Goal: Transaction & Acquisition: Book appointment/travel/reservation

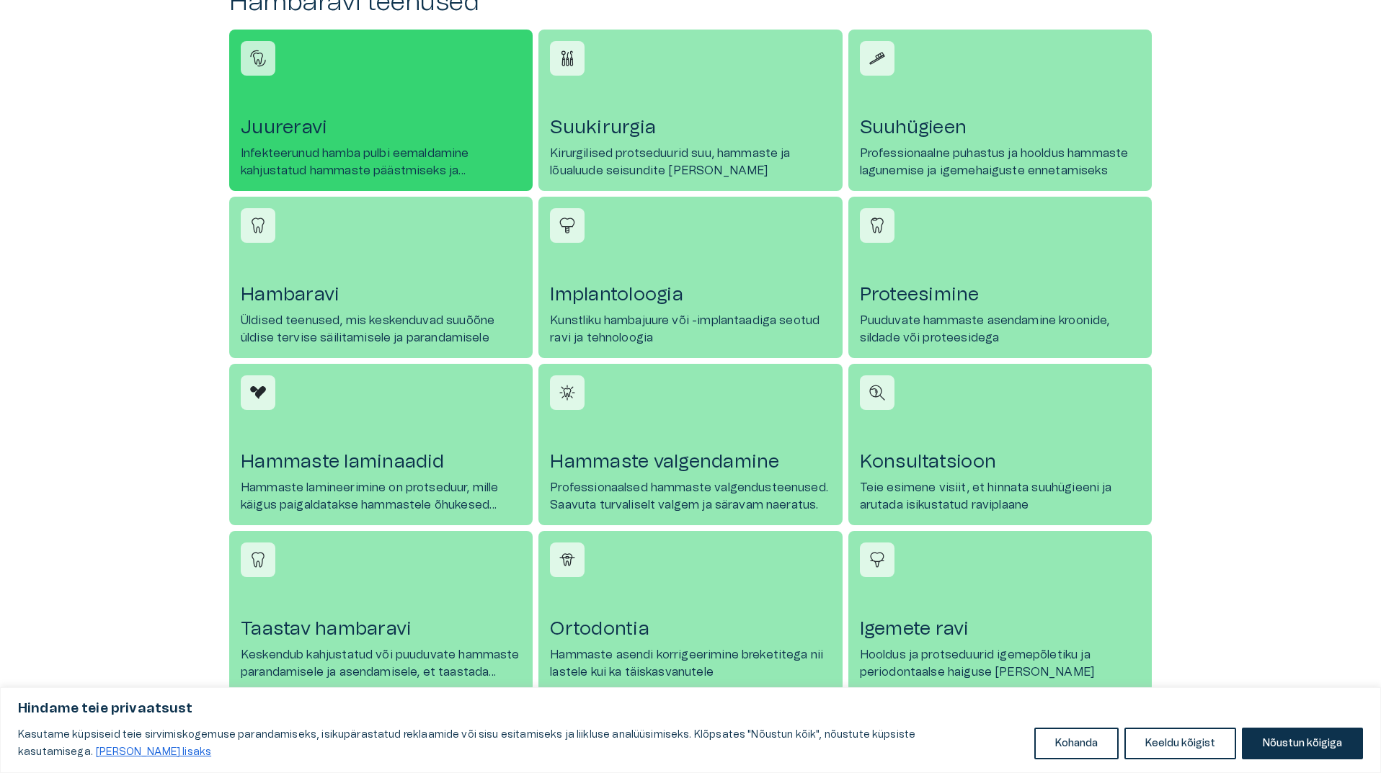
scroll to position [721, 0]
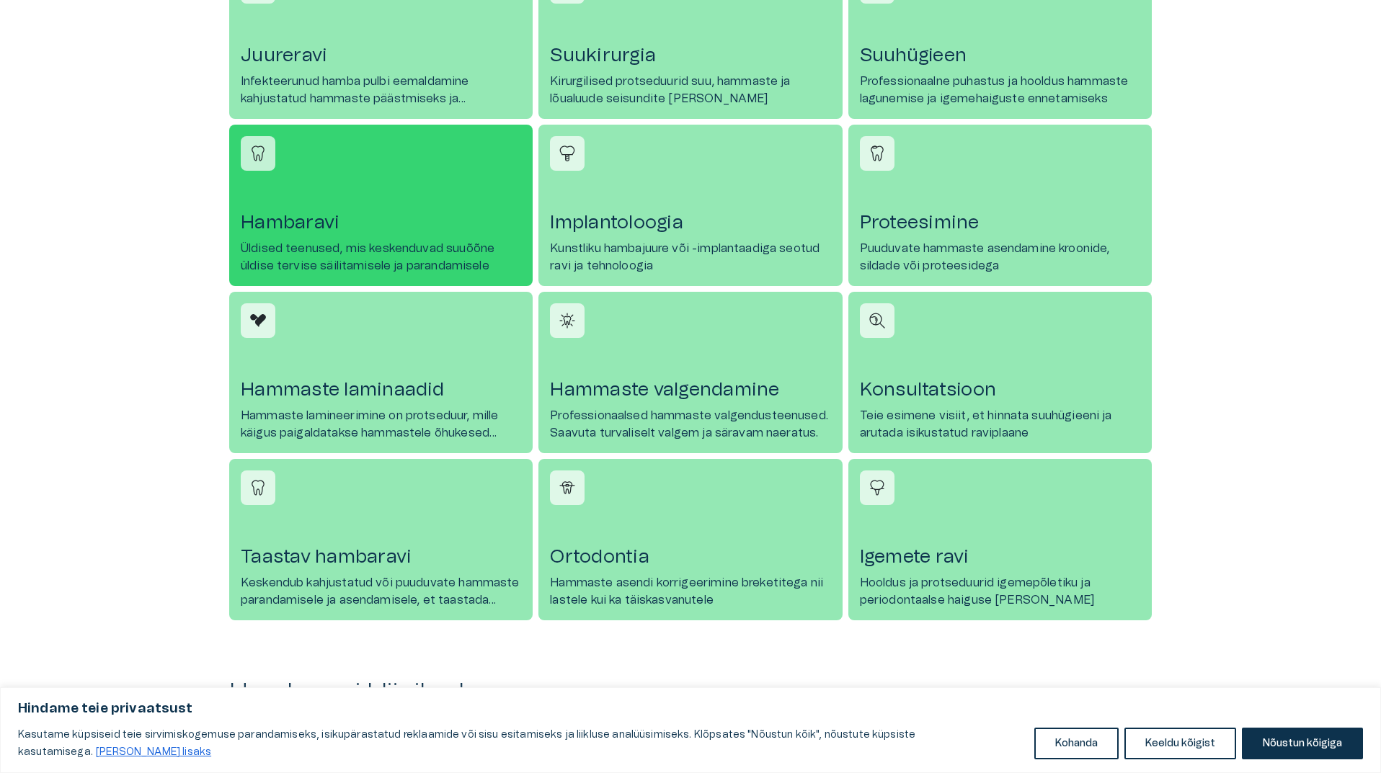
click at [476, 241] on p "Üldised teenused, mis keskenduvad suuõõne üldise tervise säilitamisele ja paran…" at bounding box center [381, 257] width 280 height 35
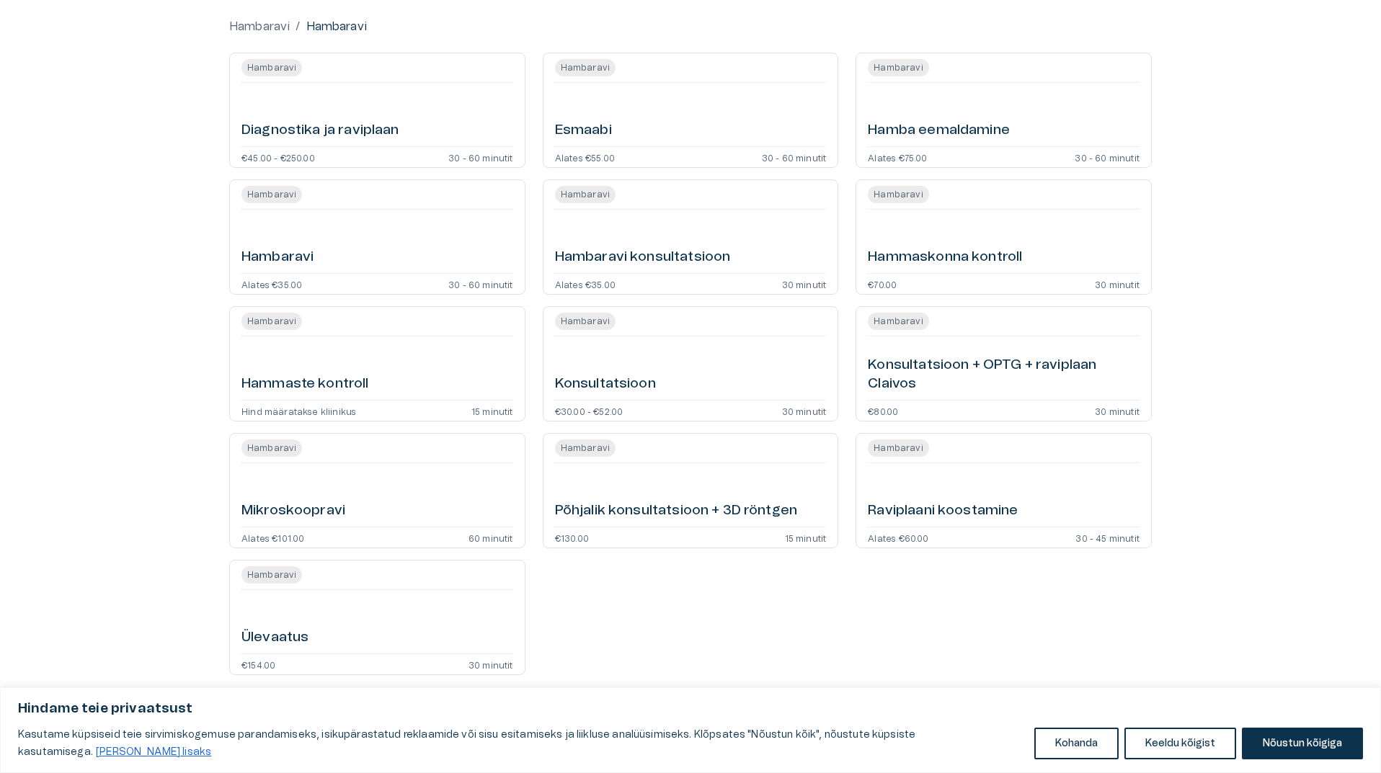
scroll to position [72, 0]
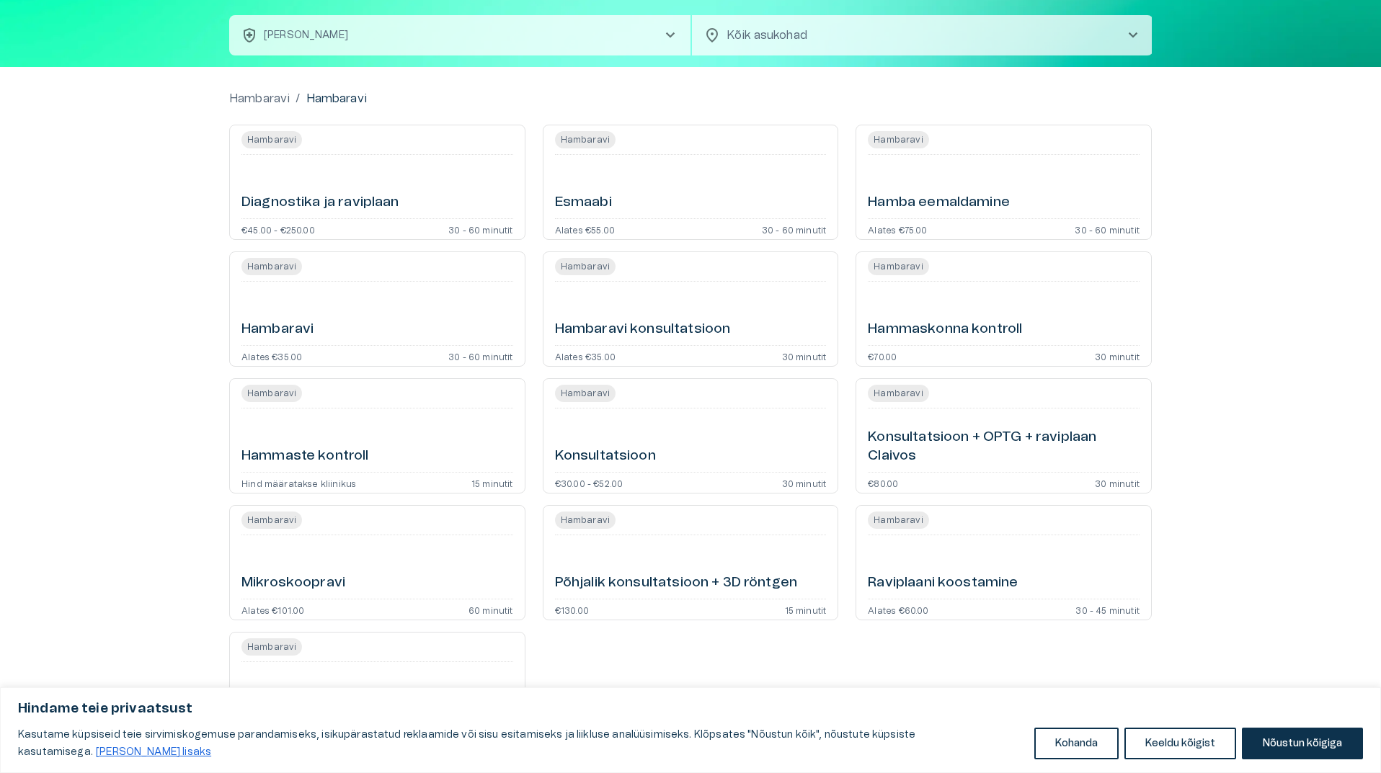
click at [373, 445] on div "Hammaste kontroll" at bounding box center [377, 440] width 272 height 52
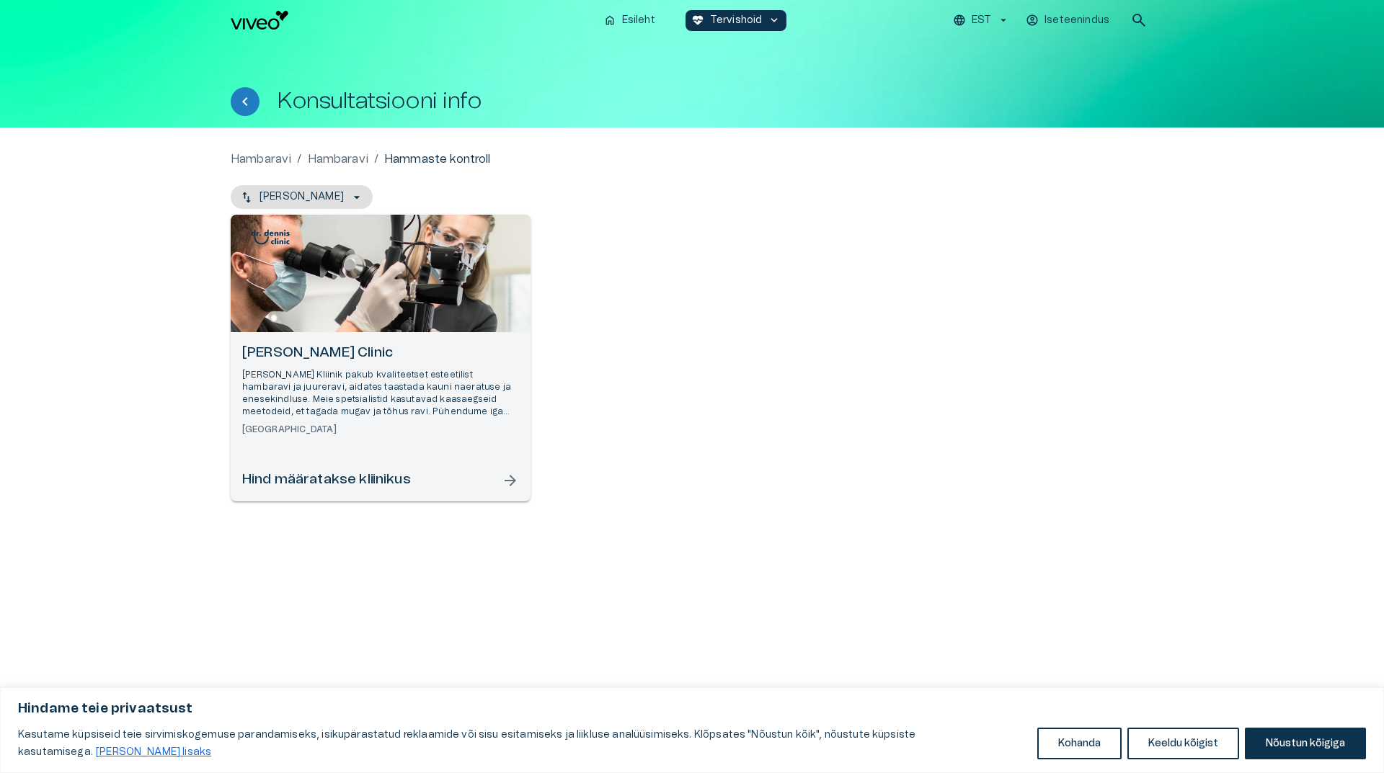
click at [497, 484] on div "Hind määratakse kliinikus arrow_forward" at bounding box center [380, 480] width 277 height 19
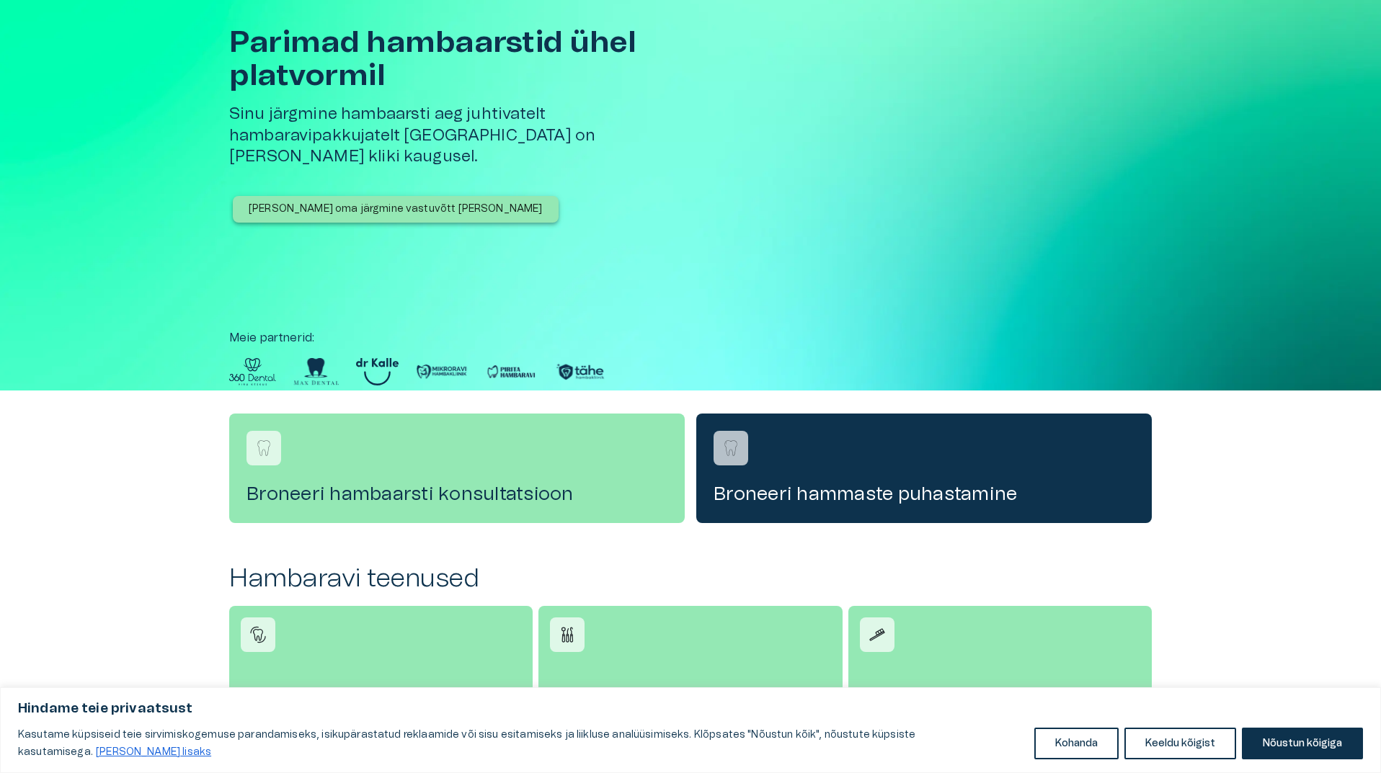
scroll to position [721, 0]
